Goal: Check status: Check status

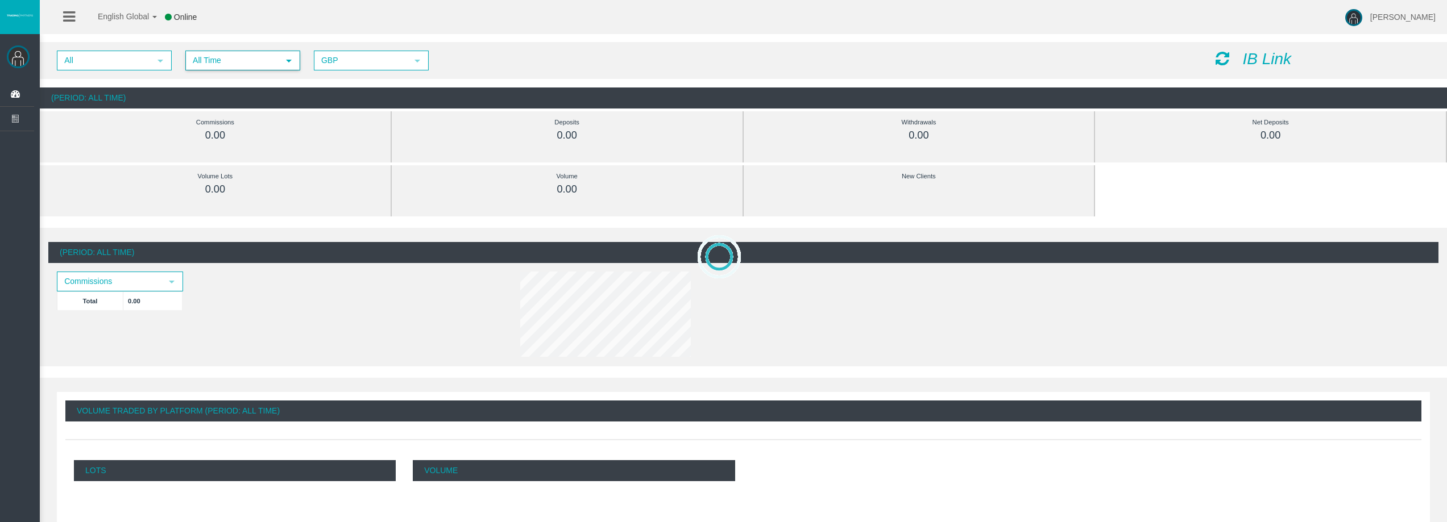
click at [240, 65] on span "All Time" at bounding box center [232, 61] width 92 height 18
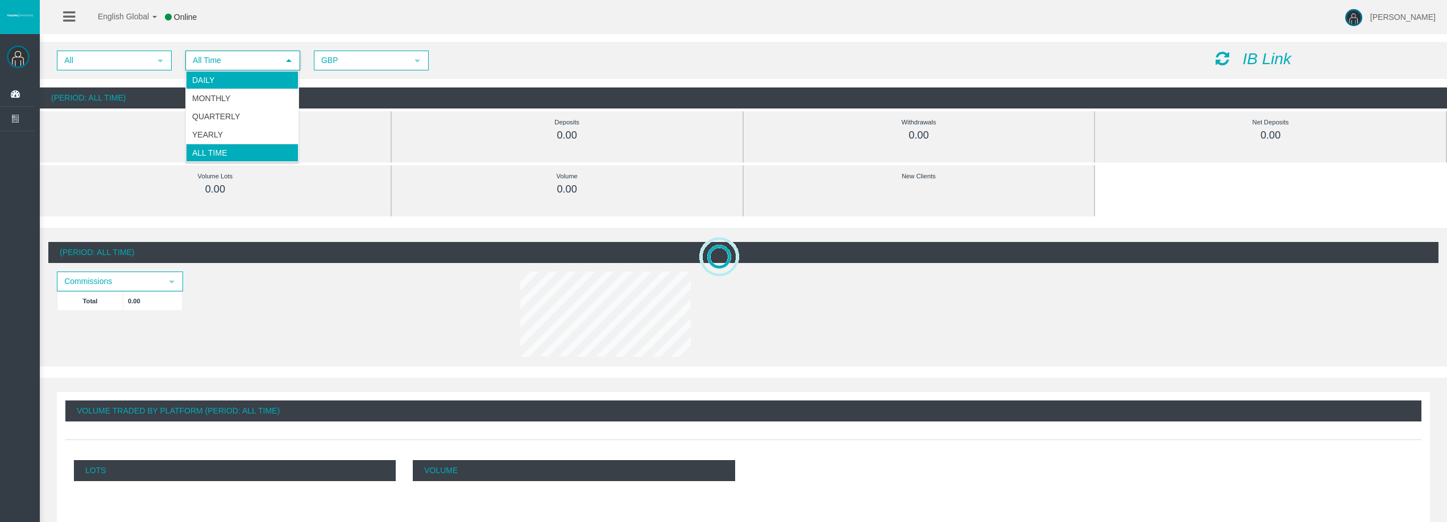
click at [243, 73] on li "Daily" at bounding box center [242, 80] width 113 height 18
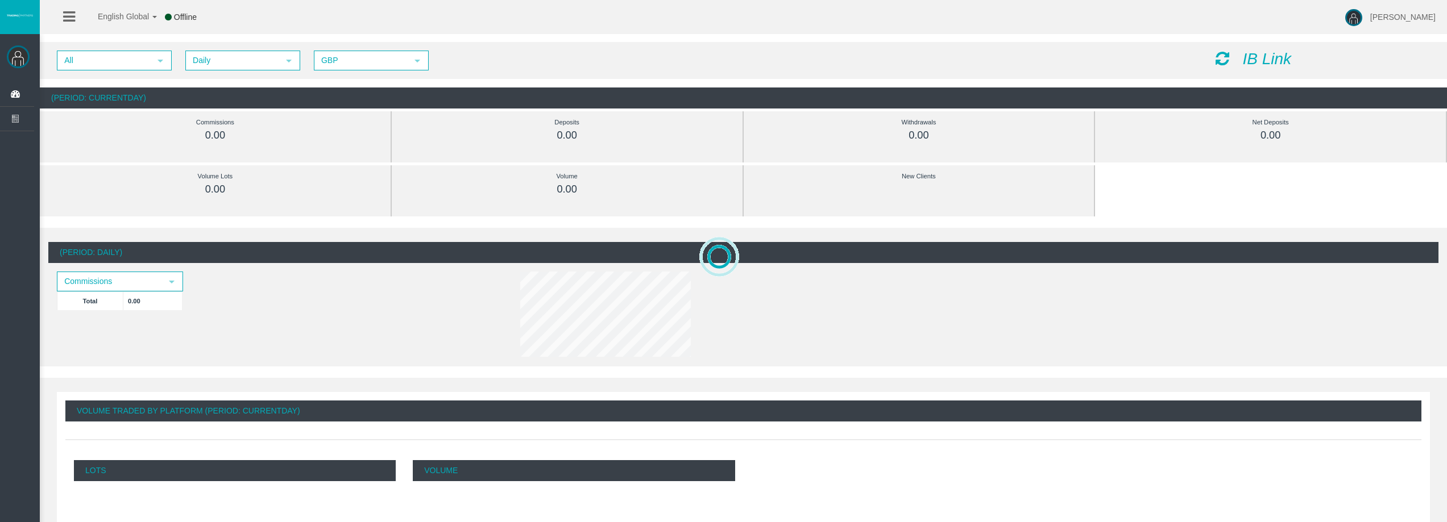
click at [1218, 59] on icon at bounding box center [1222, 59] width 14 height 16
click at [240, 68] on span "Daily" at bounding box center [232, 61] width 92 height 18
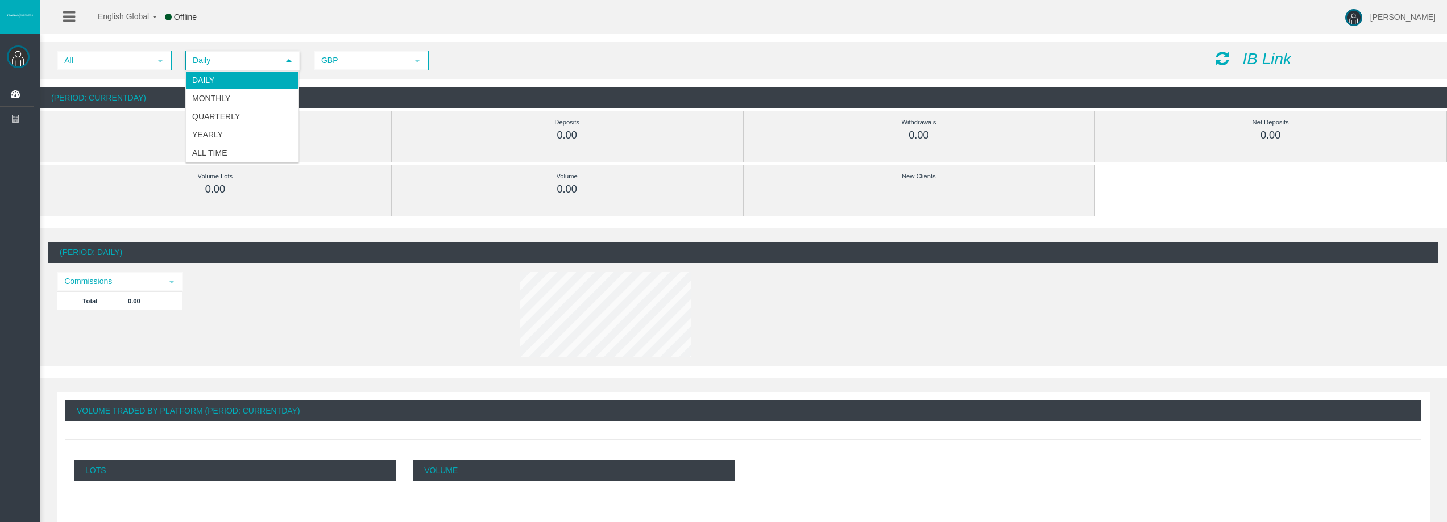
click at [246, 81] on li "Daily" at bounding box center [242, 80] width 113 height 18
click at [1231, 61] on div "IB Link" at bounding box center [1323, 60] width 232 height 18
click at [1227, 60] on icon at bounding box center [1222, 59] width 14 height 16
click at [273, 63] on span "Daily" at bounding box center [232, 61] width 92 height 18
click at [252, 73] on li "Daily" at bounding box center [242, 80] width 113 height 18
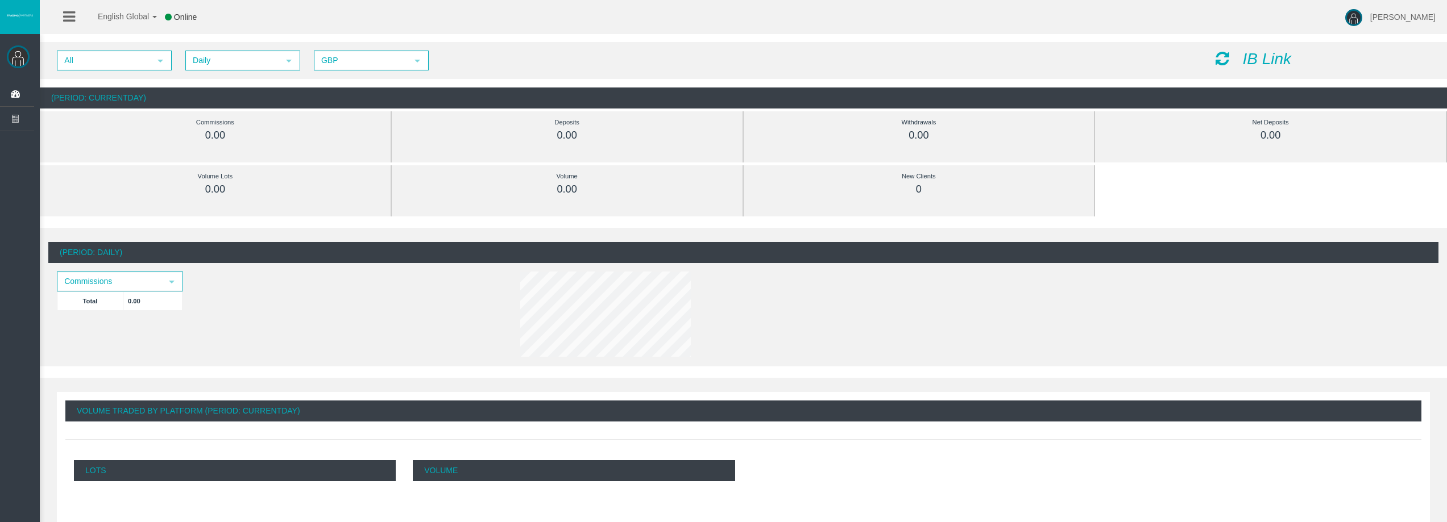
click at [1226, 60] on icon at bounding box center [1222, 59] width 14 height 16
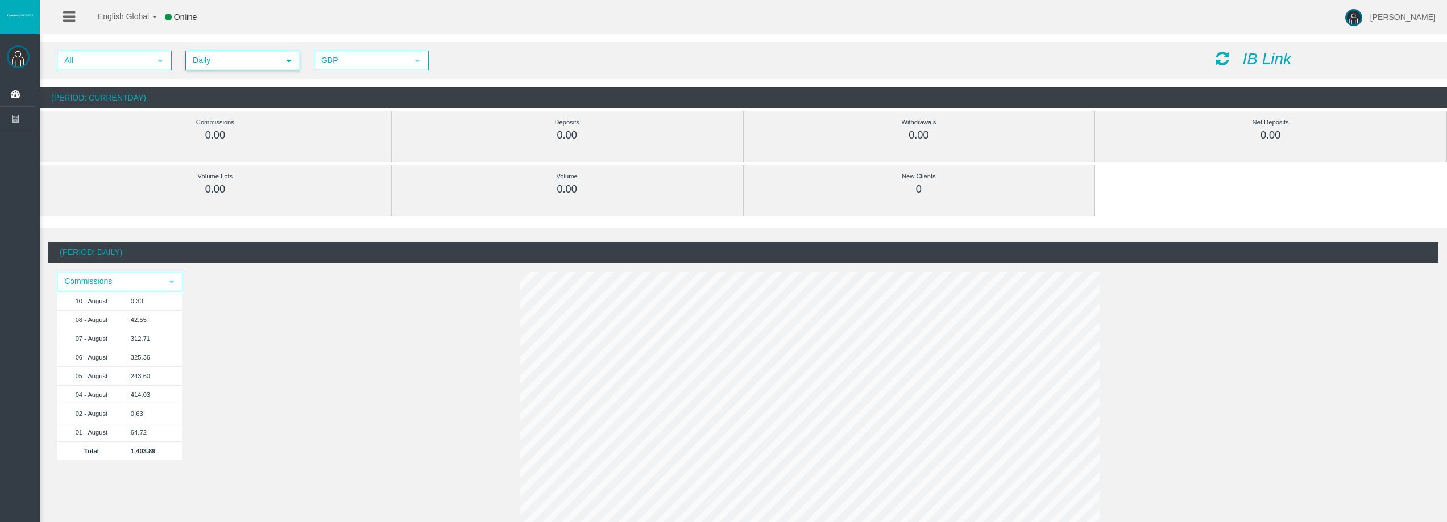
click at [236, 61] on span "Daily" at bounding box center [232, 61] width 92 height 18
click at [248, 84] on li "Daily" at bounding box center [242, 80] width 113 height 18
click at [1220, 55] on icon at bounding box center [1222, 59] width 14 height 16
click at [248, 63] on span "Daily" at bounding box center [232, 61] width 92 height 18
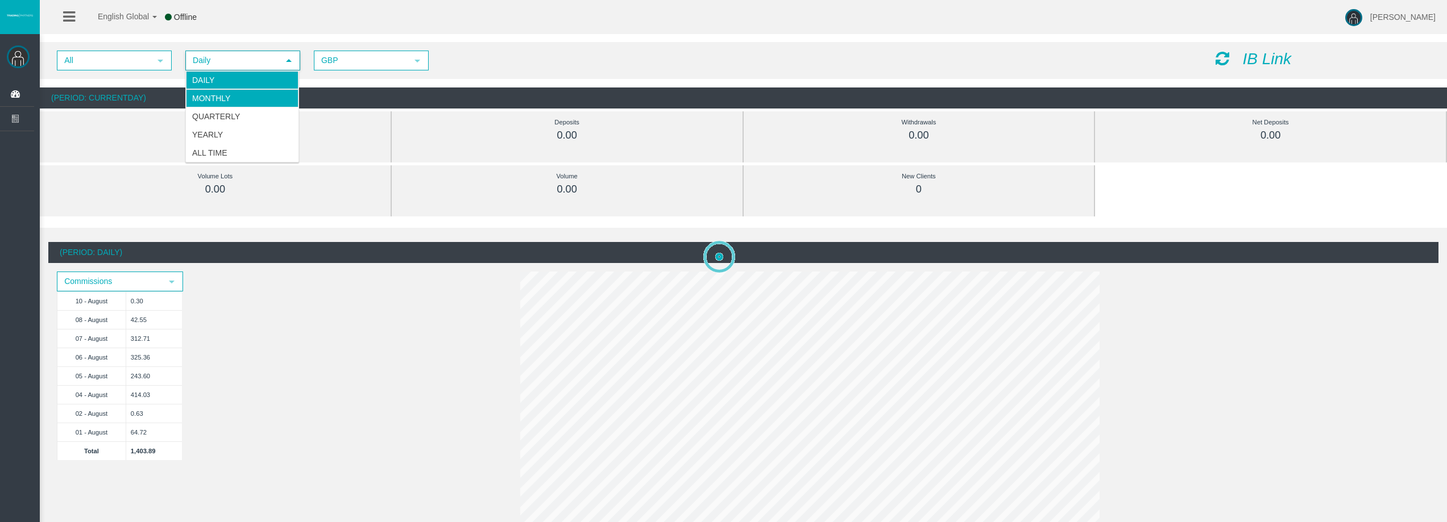
click at [234, 90] on li "Monthly" at bounding box center [242, 98] width 113 height 18
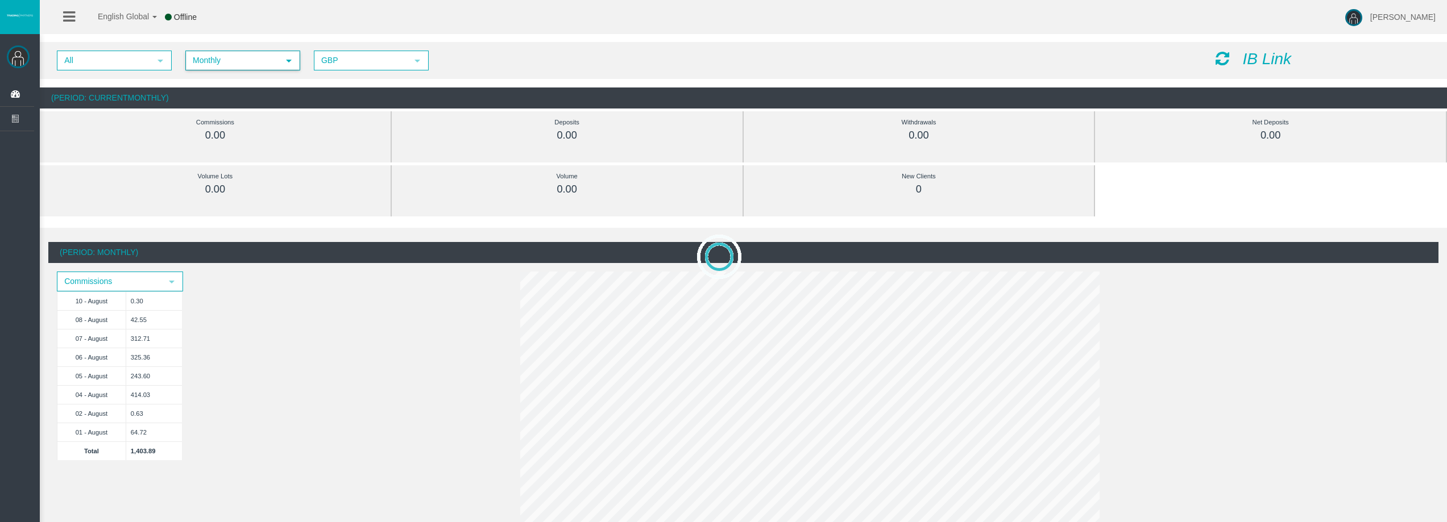
click at [1221, 60] on icon at bounding box center [1222, 59] width 14 height 16
click at [225, 63] on span "Monthly" at bounding box center [232, 61] width 92 height 18
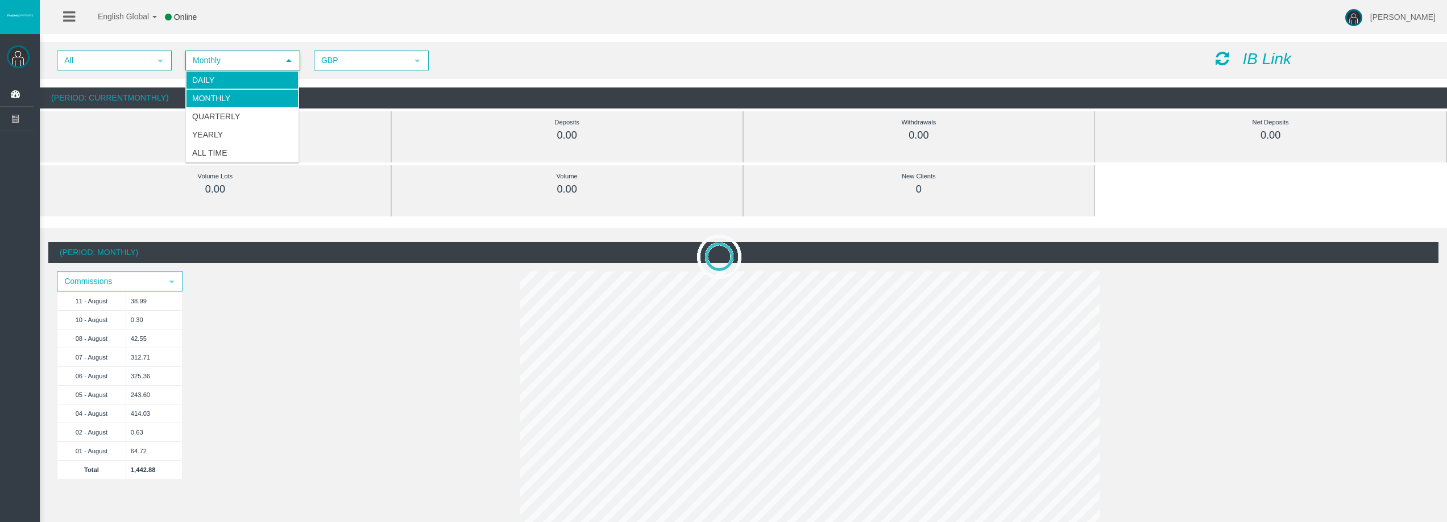
click at [212, 72] on li "Daily" at bounding box center [242, 80] width 113 height 18
